Goal: Task Accomplishment & Management: Manage account settings

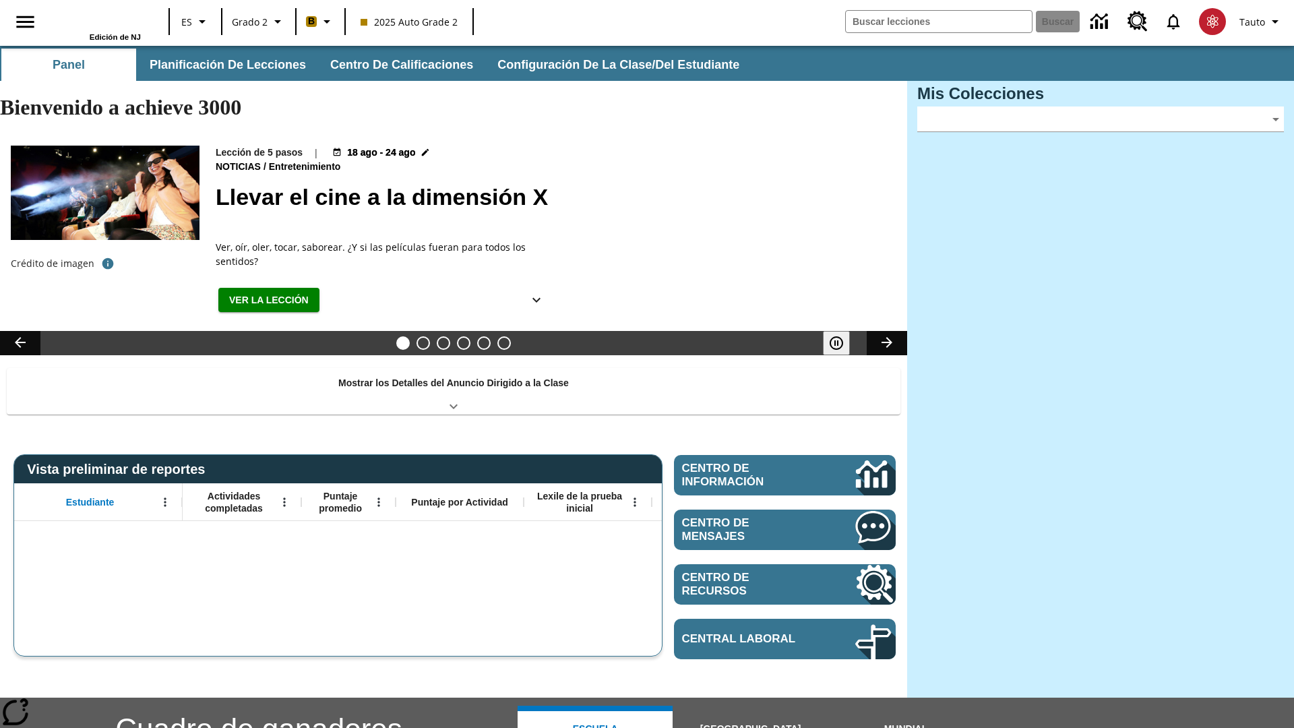
type input "-1"
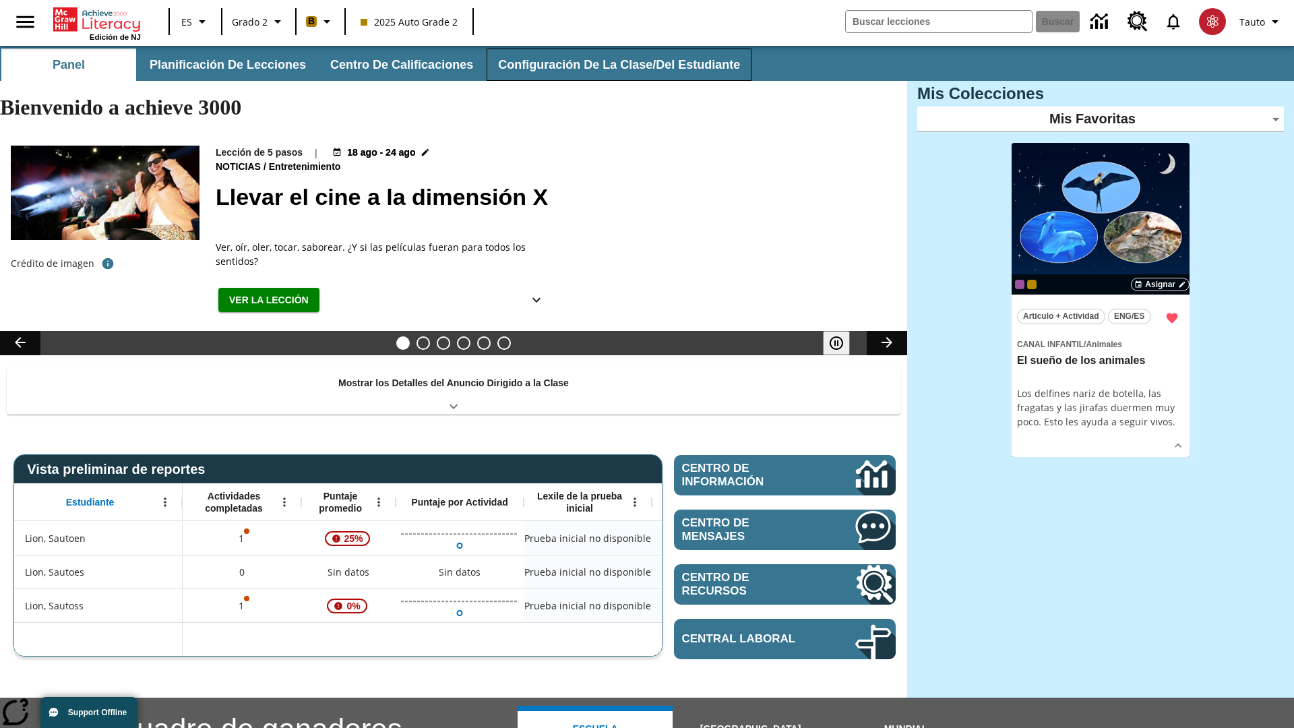
click at [610, 65] on button "Configuración de la clase/del estudiante" at bounding box center [619, 65] width 265 height 32
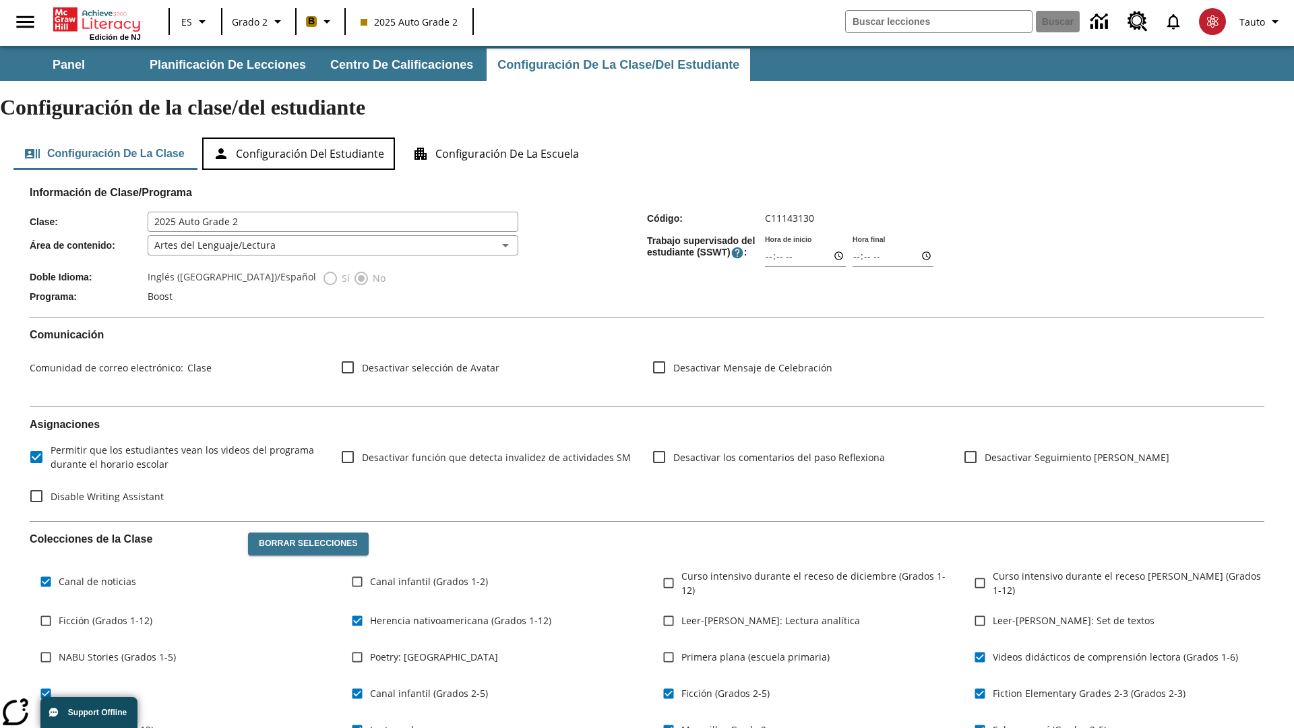
click at [301, 138] on button "Configuración del estudiante" at bounding box center [298, 154] width 193 height 32
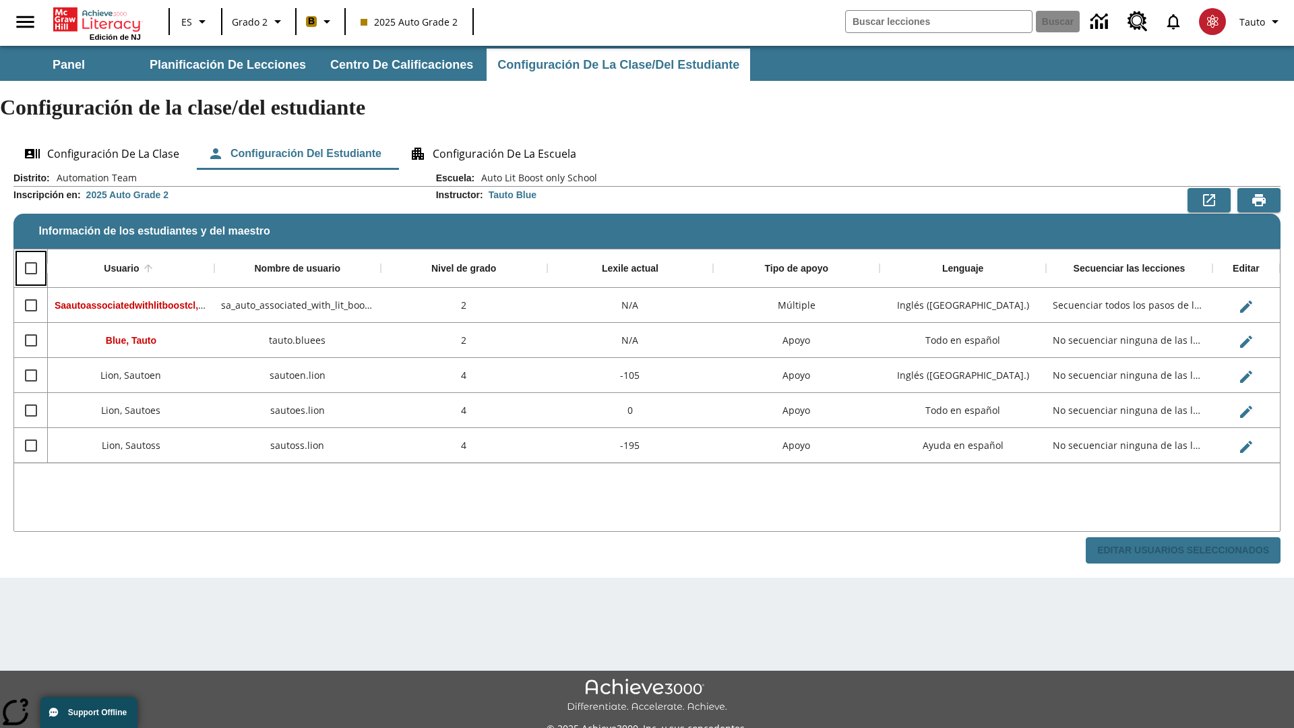
click at [30, 254] on input "Select all rows" at bounding box center [31, 268] width 28 height 28
checkbox input "true"
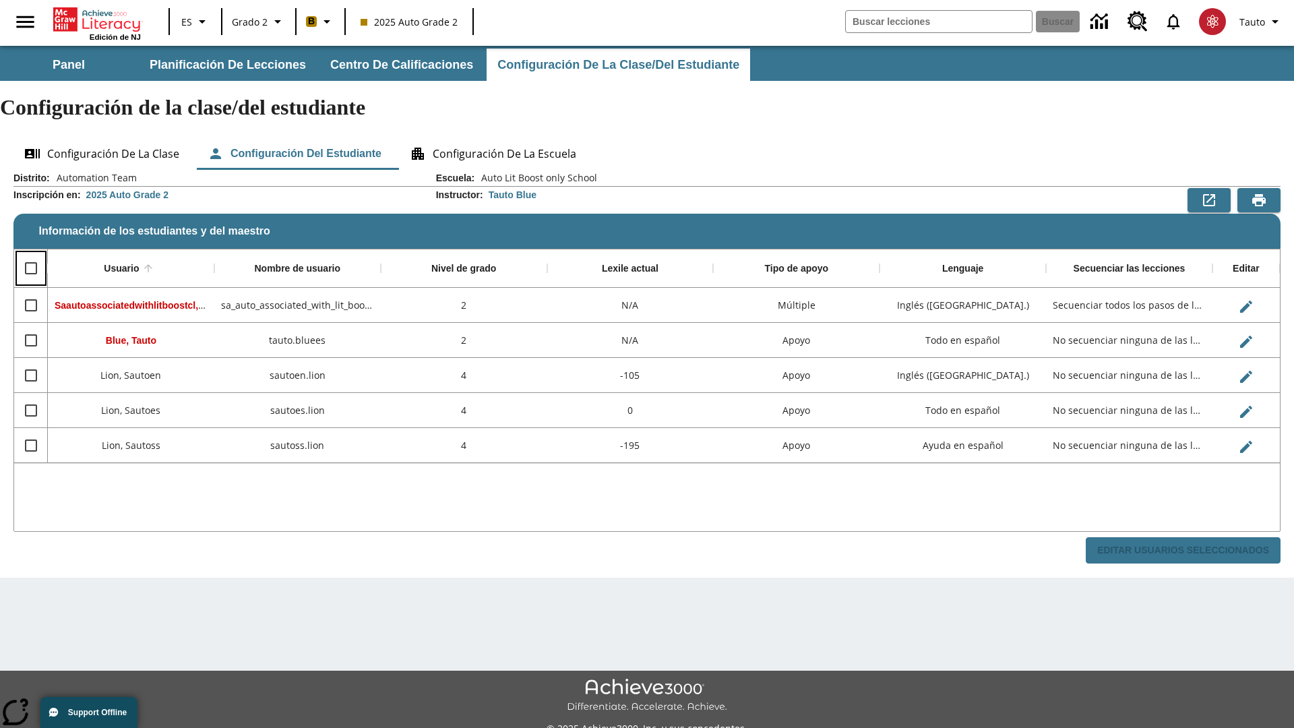
checkbox input "true"
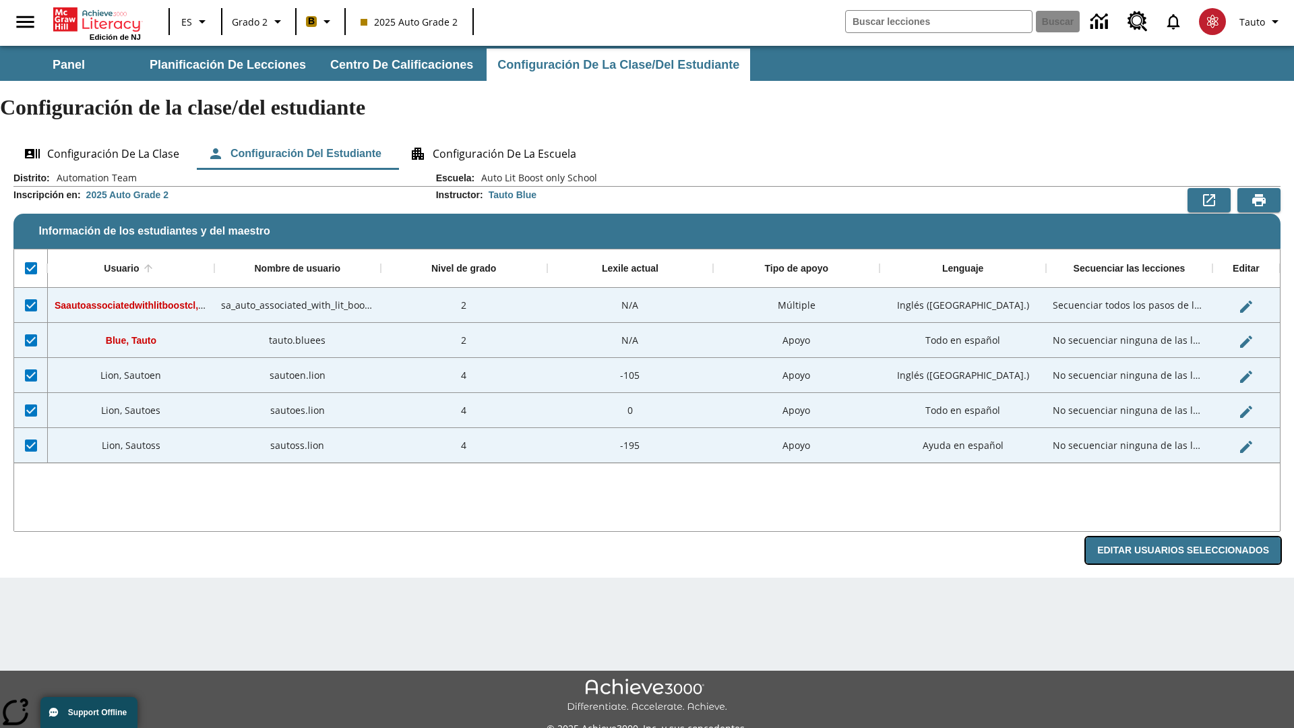
click at [1188, 537] on button "Editar Usuarios Seleccionados" at bounding box center [1183, 550] width 195 height 26
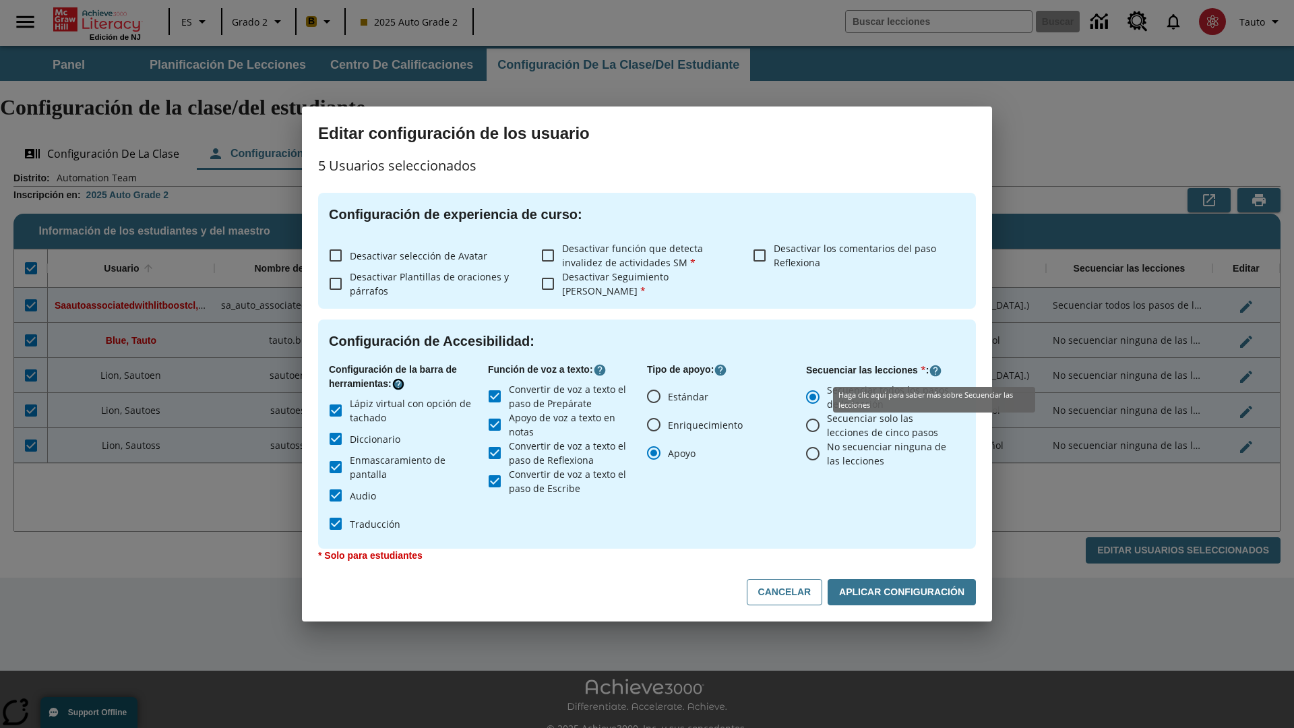
click at [400, 384] on icon "Haga clic aquí para saber más sobre" at bounding box center [398, 383] width 13 height 13
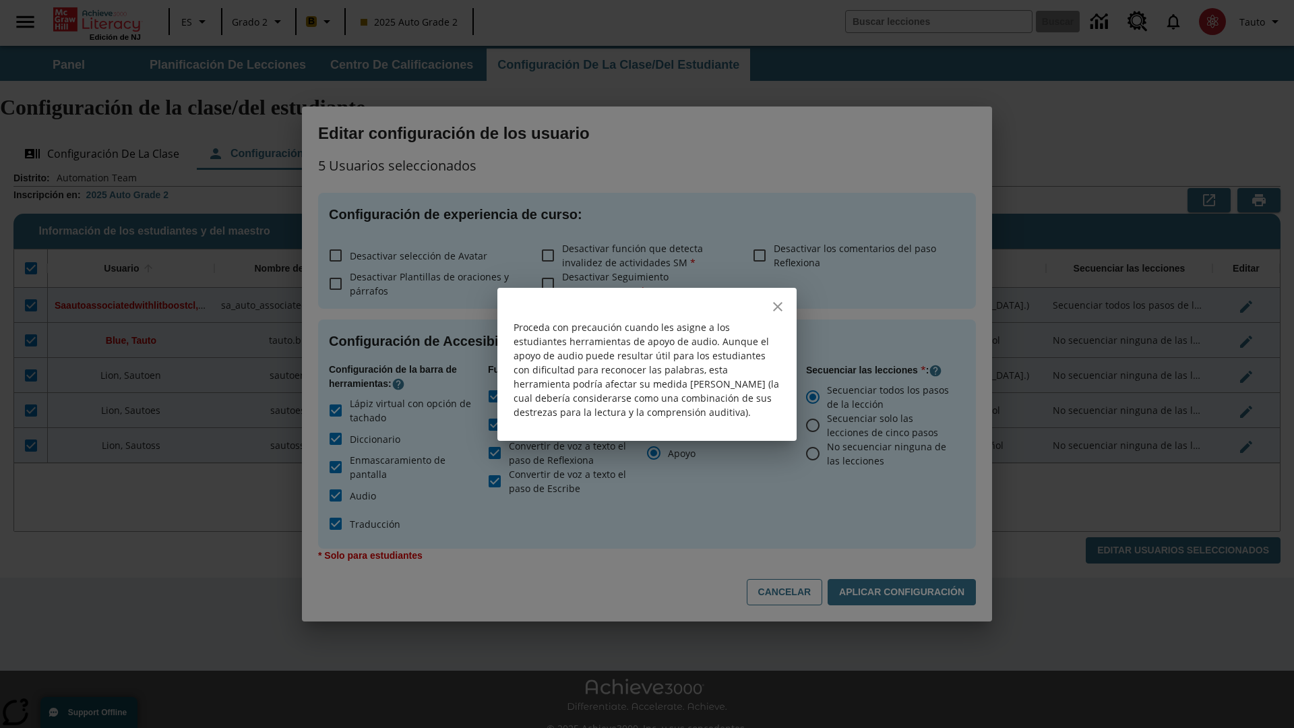
click at [778, 306] on icon "close" at bounding box center [777, 306] width 9 height 9
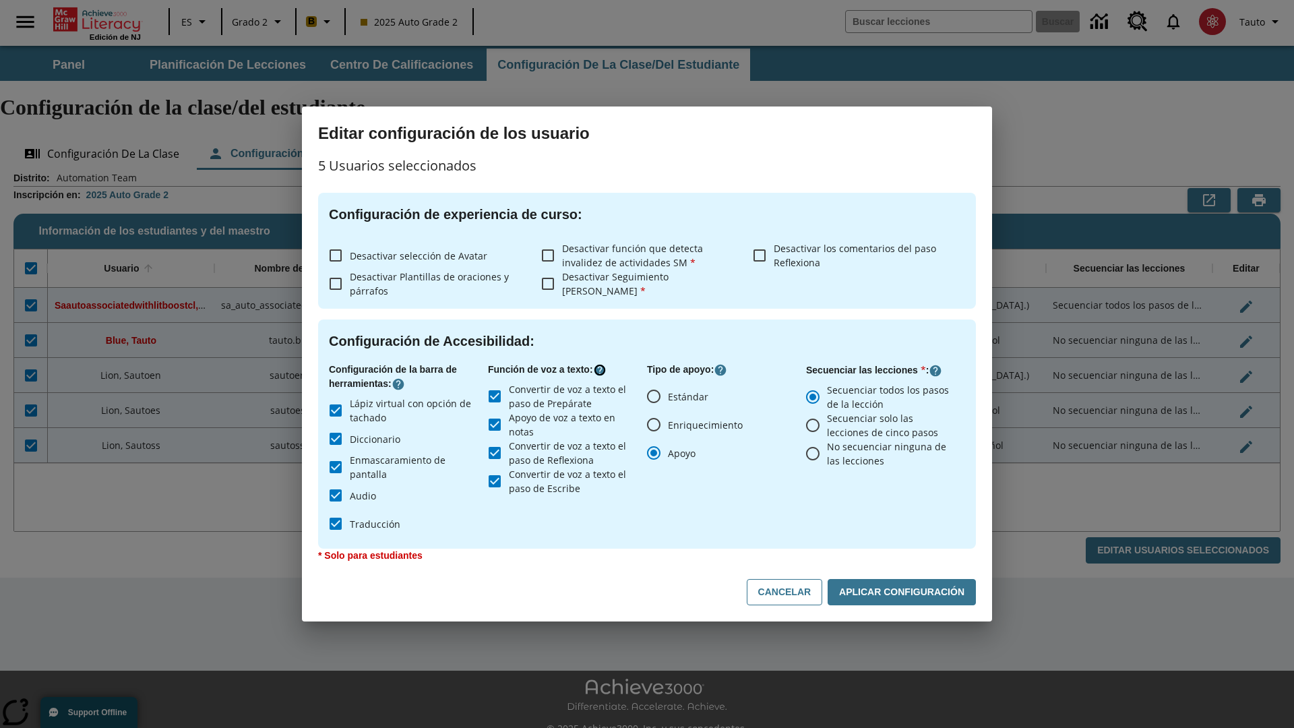
click at [603, 370] on icon "Haga clic aquí para saber más sobre" at bounding box center [599, 369] width 13 height 13
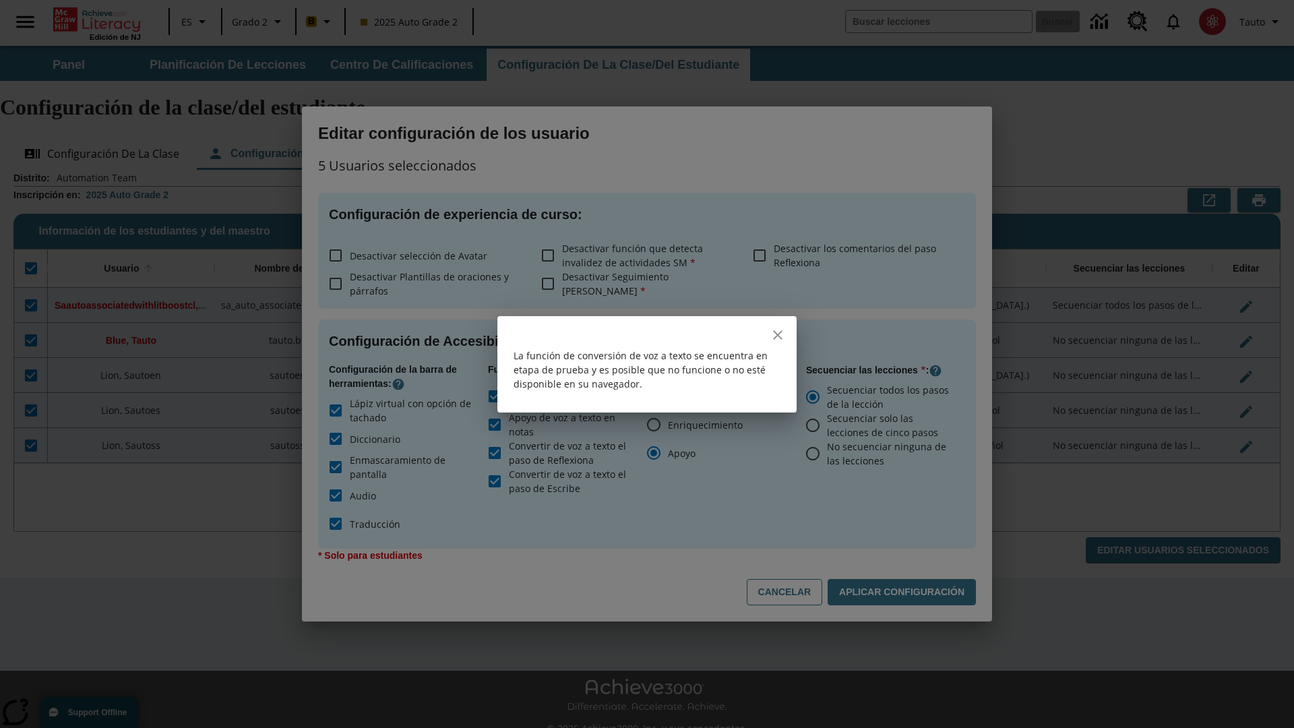
click at [778, 334] on icon "close" at bounding box center [777, 334] width 9 height 9
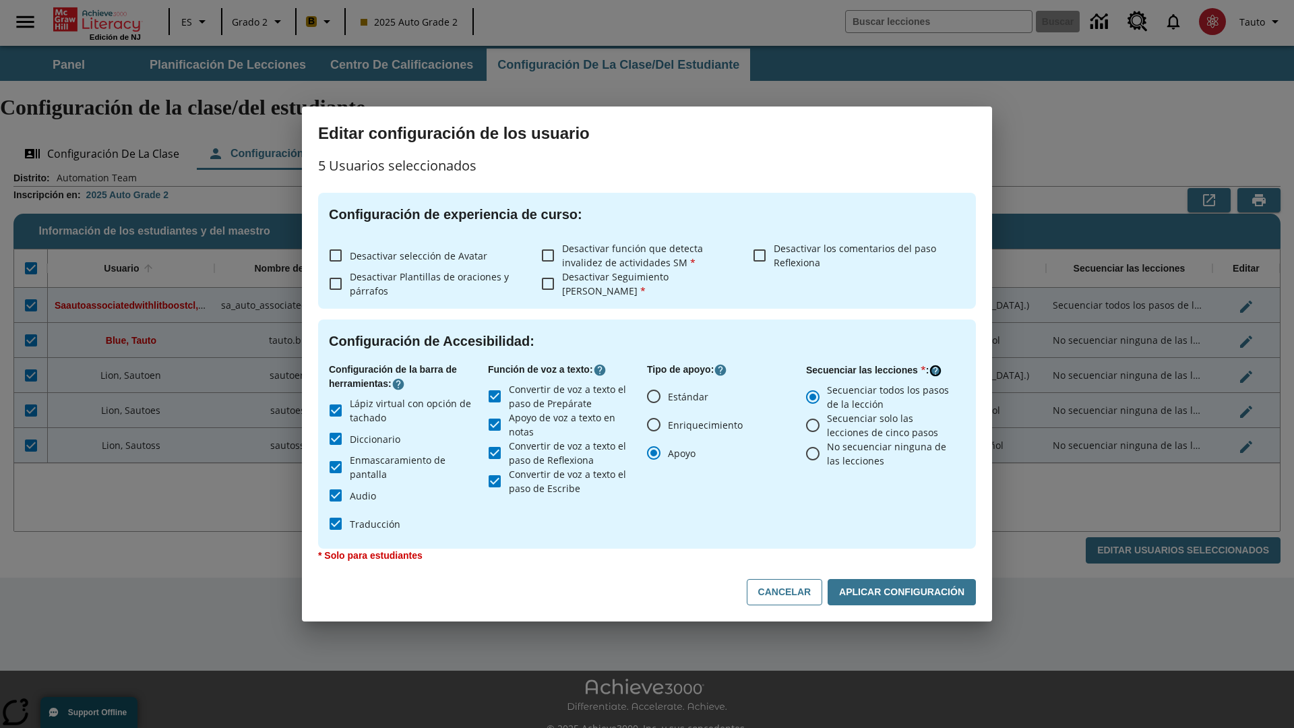
click at [934, 370] on icon "Haga clic aquí para saber más sobre" at bounding box center [935, 370] width 13 height 13
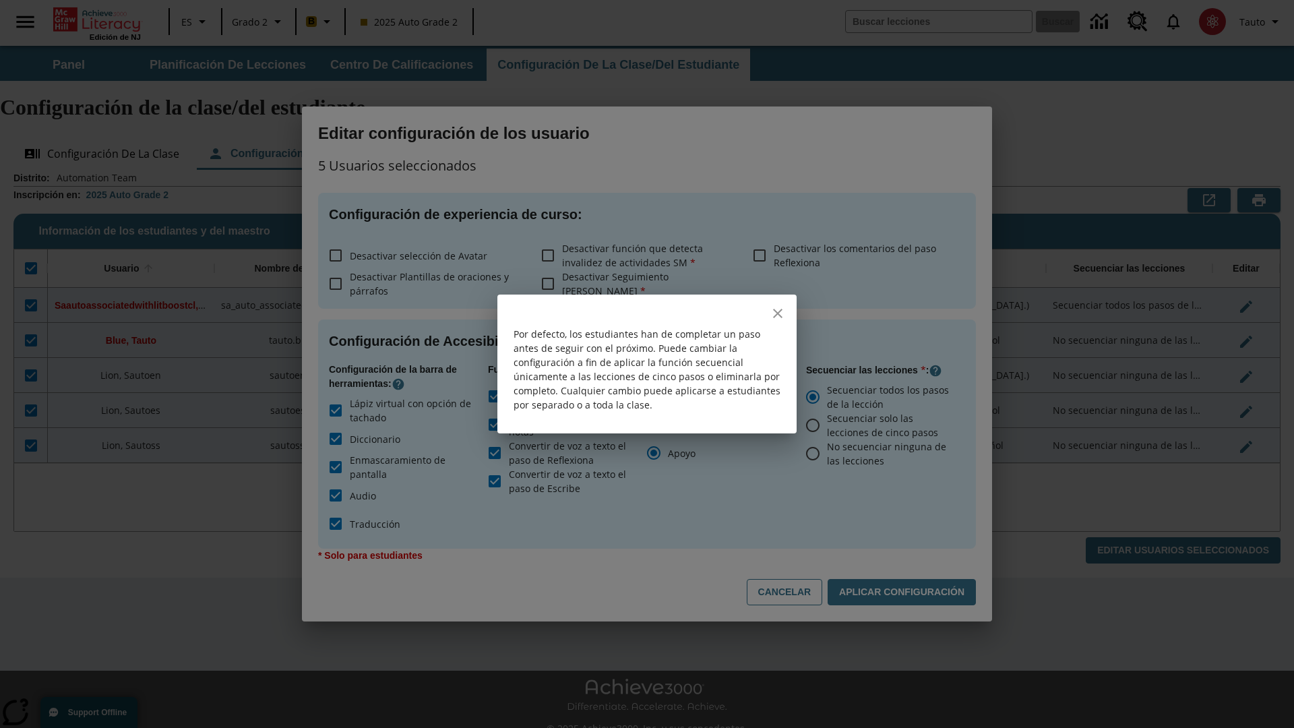
click at [778, 313] on icon "close" at bounding box center [777, 313] width 9 height 9
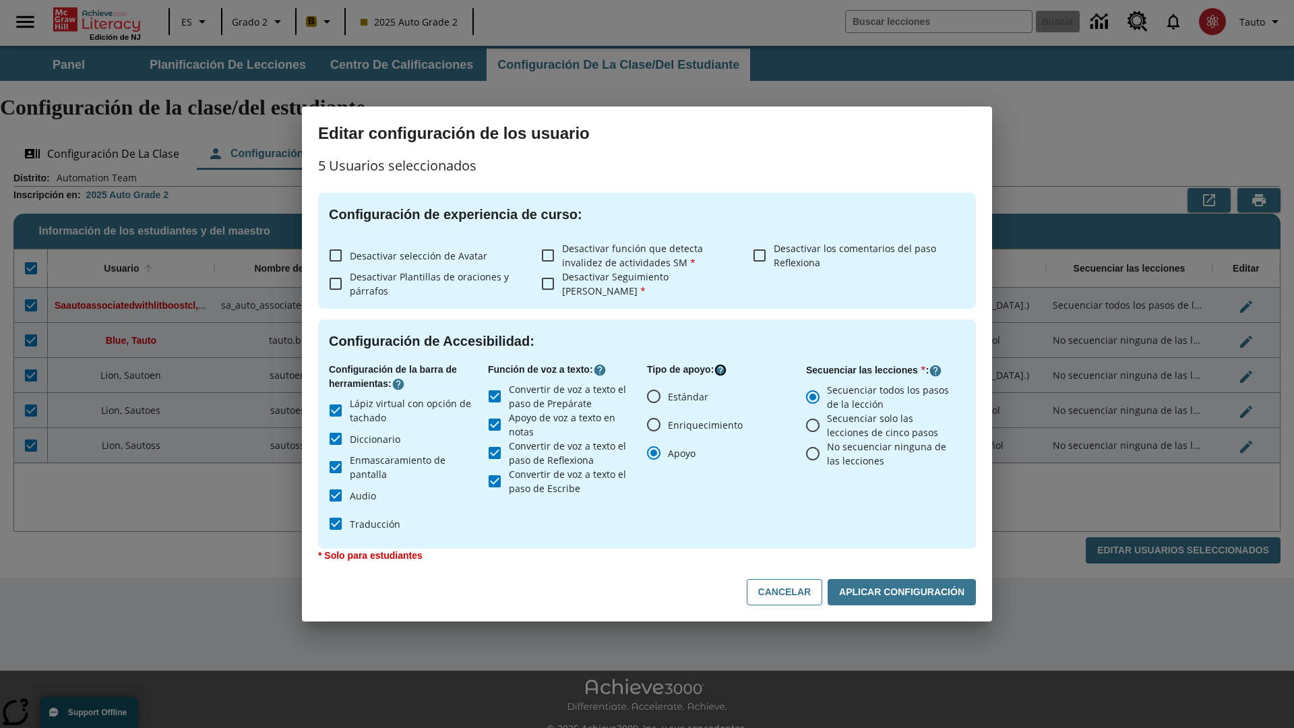
click at [723, 370] on icon "Haga clic aquí para saber más sobre" at bounding box center [720, 369] width 13 height 13
